Goal: Use online tool/utility

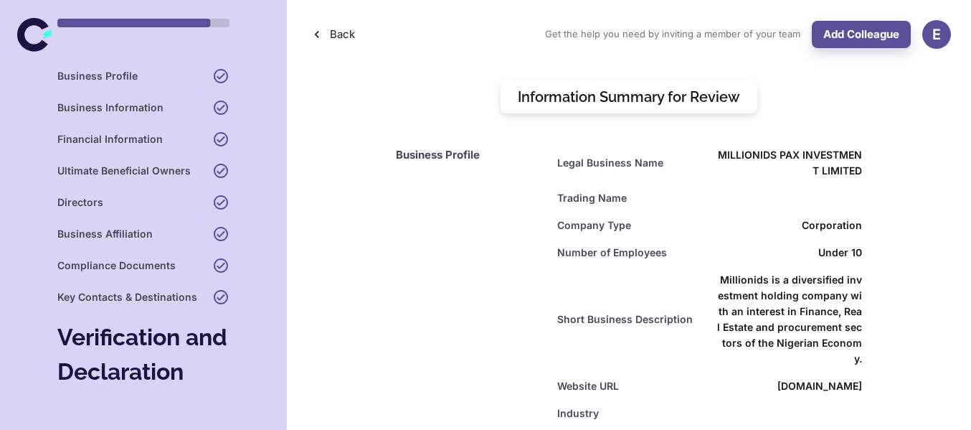
click at [26, 27] on icon at bounding box center [33, 35] width 32 height 34
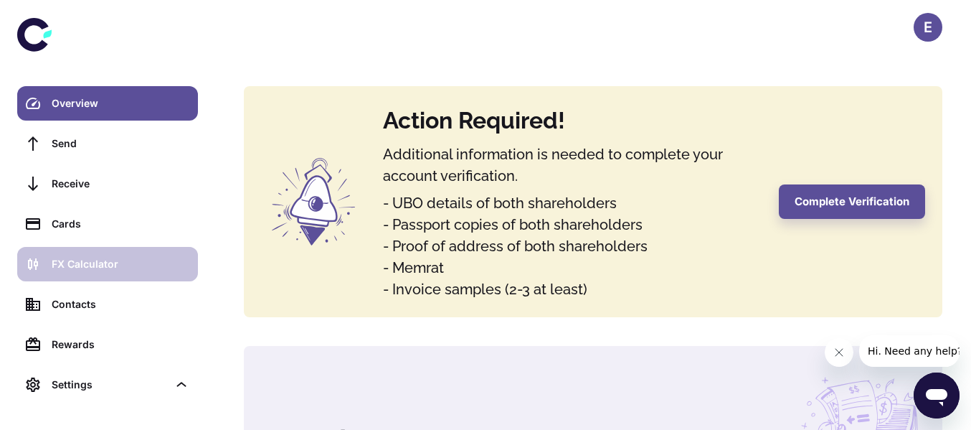
click at [82, 258] on div "FX Calculator" at bounding box center [121, 264] width 138 height 16
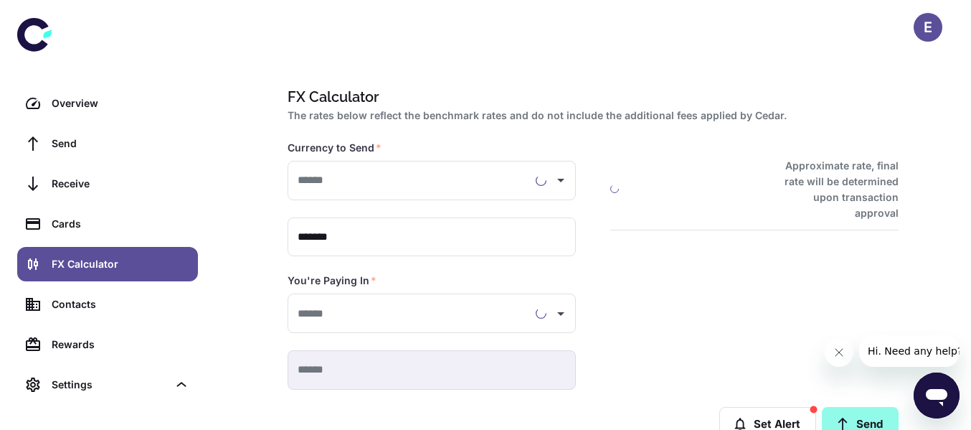
type input "**********"
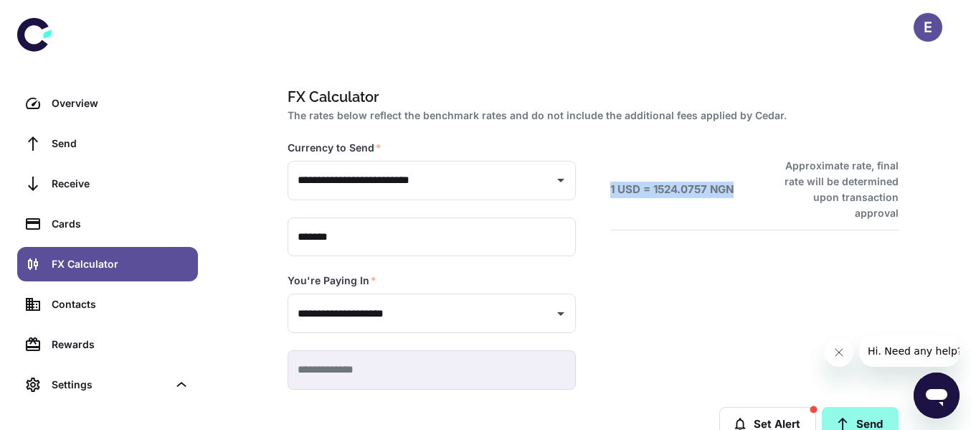
drag, startPoint x: 609, startPoint y: 181, endPoint x: 735, endPoint y: 186, distance: 126.4
click at [735, 186] on div "1 USD = 1524.0757 NGN Approximate rate, final rate will be determined upon tran…" at bounding box center [737, 247] width 323 height 283
copy h6 "1 USD = 1524.0757 NGN"
